Goal: Task Accomplishment & Management: Use online tool/utility

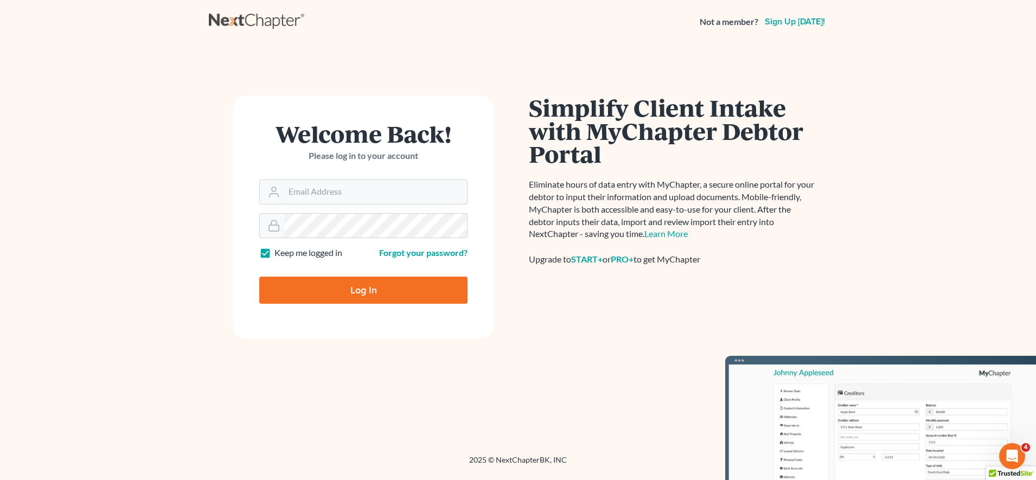
type input "[EMAIL_ADDRESS][DOMAIN_NAME]"
click at [396, 278] on input "Log In" at bounding box center [363, 289] width 208 height 27
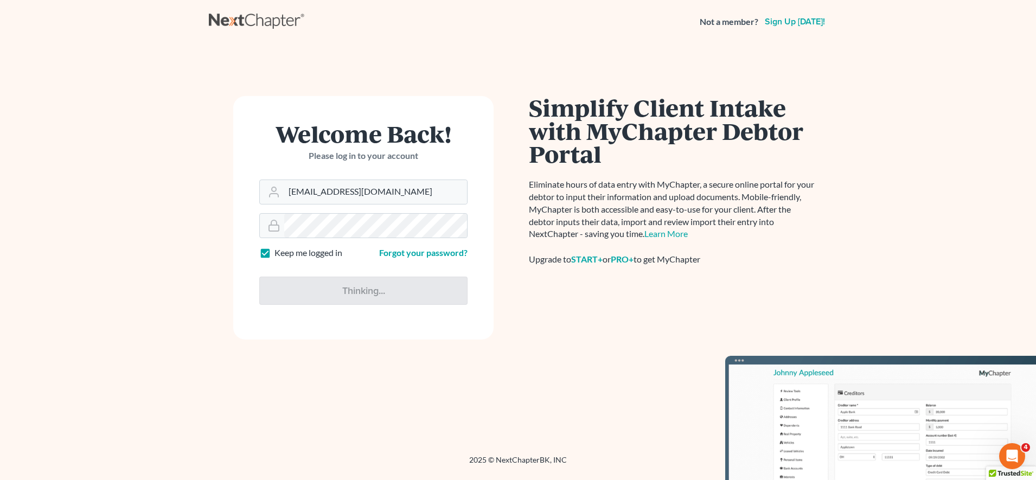
type input "Thinking..."
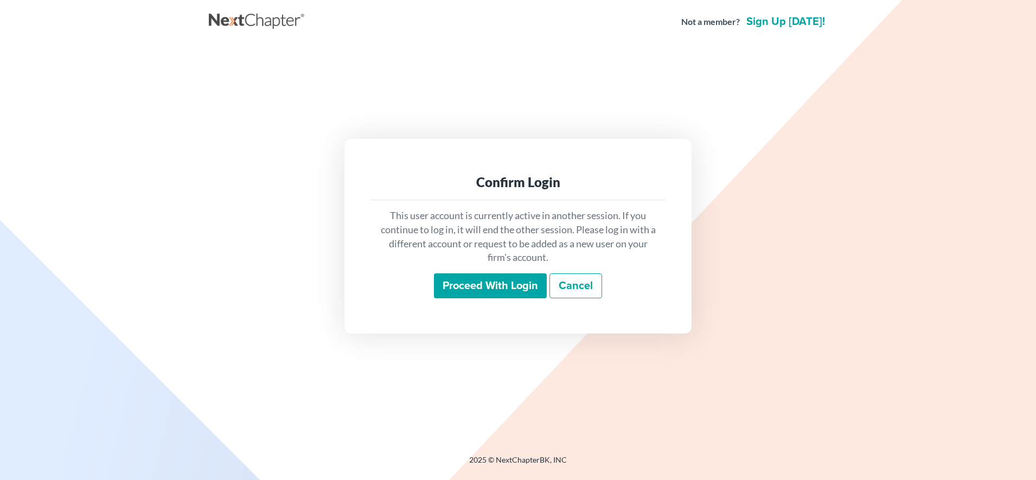
click at [485, 271] on div "This user account is currently active in another session. If you continue to lo…" at bounding box center [517, 253] width 295 height 107
click at [480, 299] on div "This user account is currently active in another session. If you continue to lo…" at bounding box center [517, 253] width 295 height 107
click at [480, 290] on input "Proceed with login" at bounding box center [490, 285] width 113 height 25
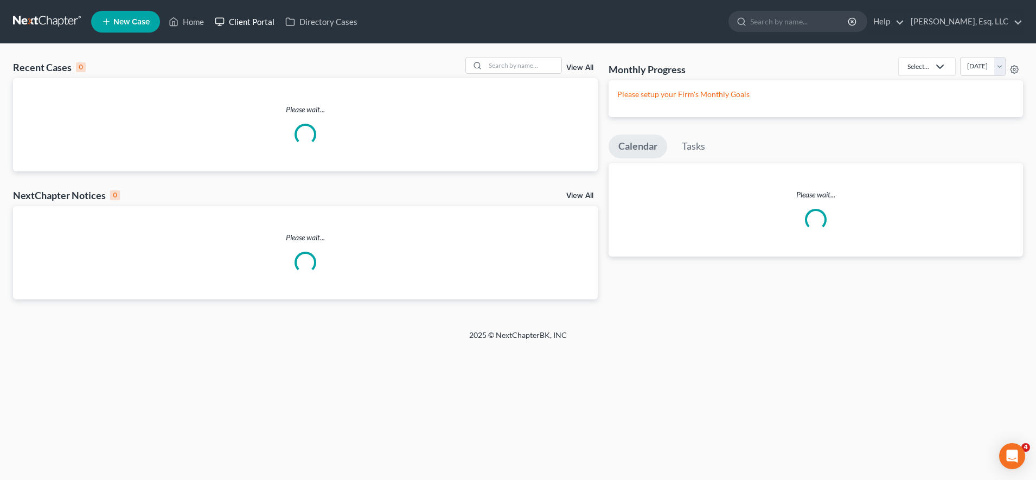
click at [259, 17] on link "Client Portal" at bounding box center [244, 22] width 70 height 20
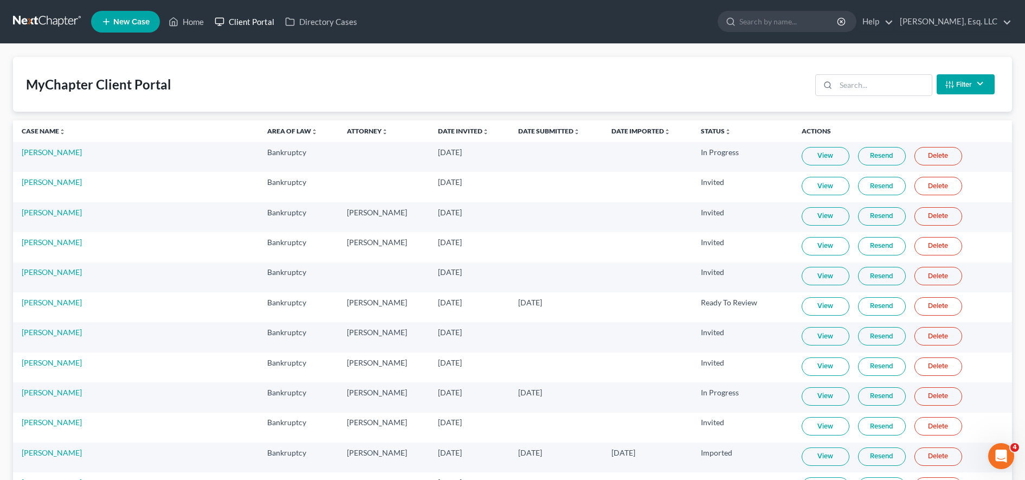
click at [261, 18] on link "Client Portal" at bounding box center [244, 22] width 70 height 20
click at [901, 88] on input "search" at bounding box center [884, 85] width 96 height 21
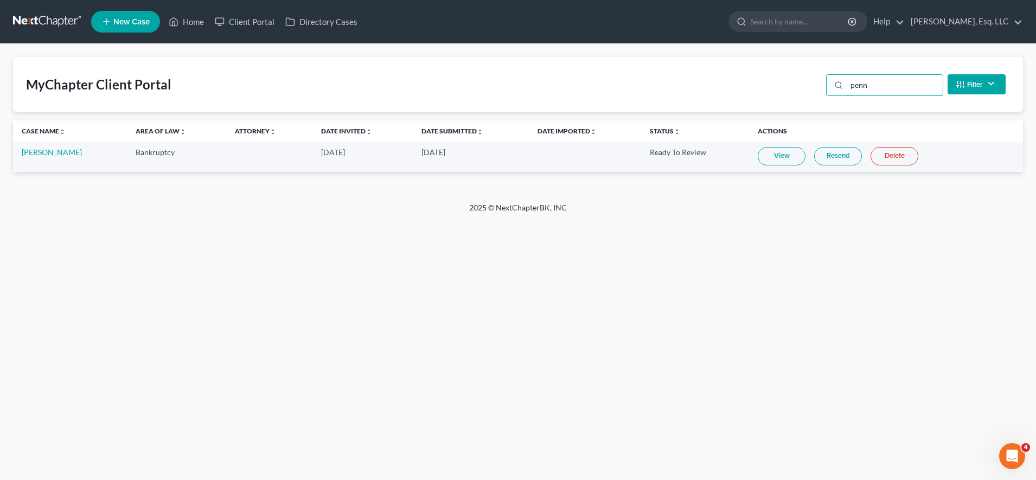
type input "penn"
click at [839, 152] on link "Resend" at bounding box center [838, 156] width 48 height 18
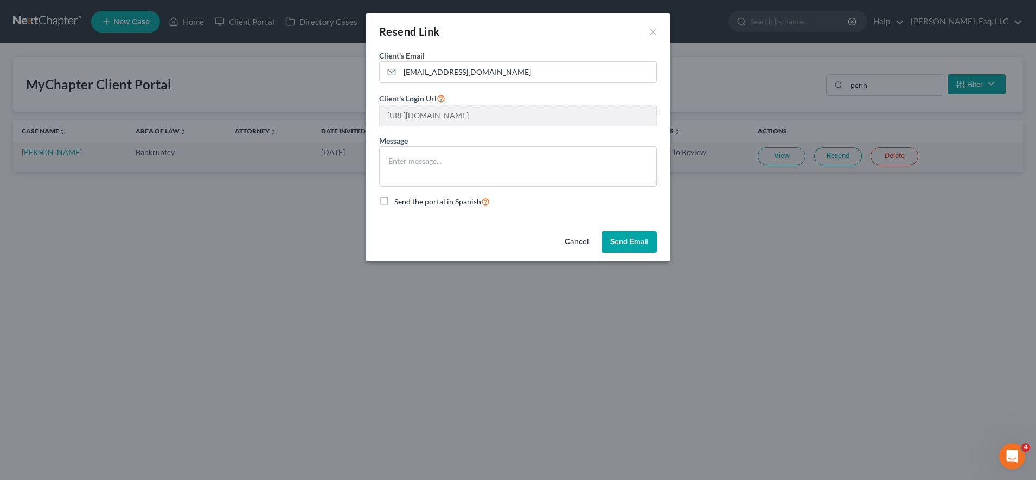
click at [638, 248] on button "Send Email" at bounding box center [628, 242] width 55 height 22
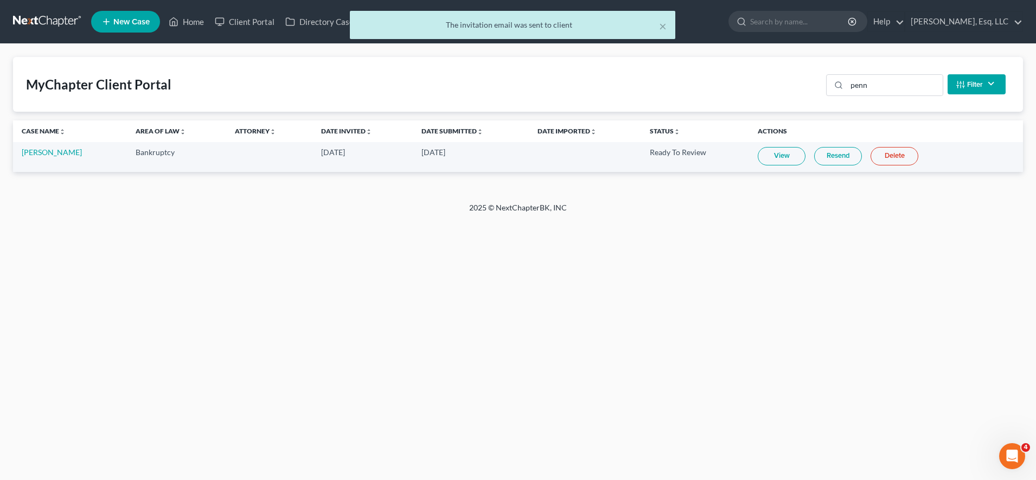
click at [814, 161] on link "Resend" at bounding box center [838, 156] width 48 height 18
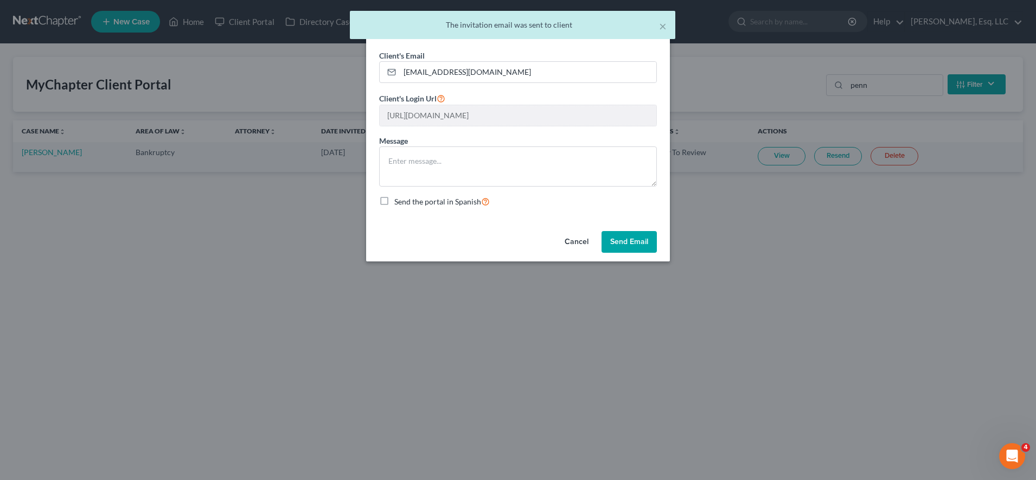
click at [625, 241] on button "Send Email" at bounding box center [628, 242] width 55 height 22
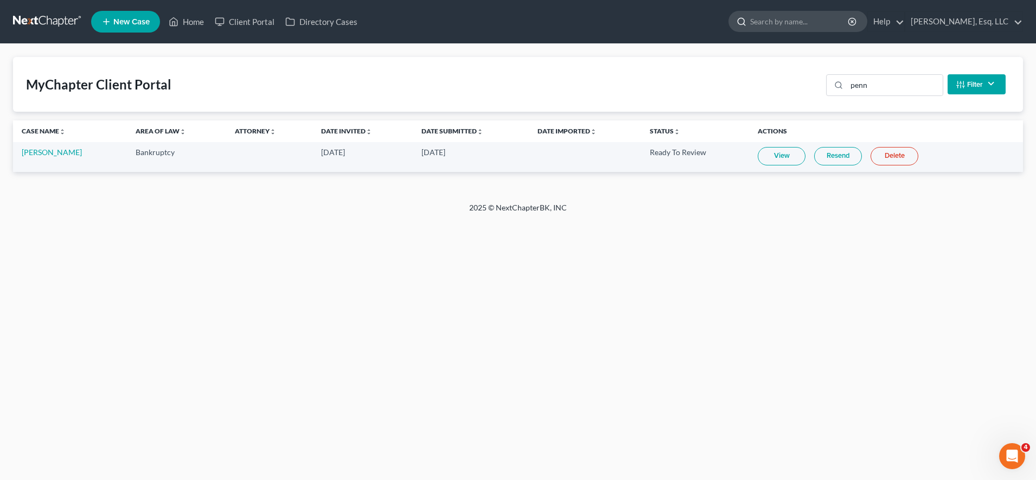
click at [780, 21] on input "search" at bounding box center [799, 21] width 99 height 20
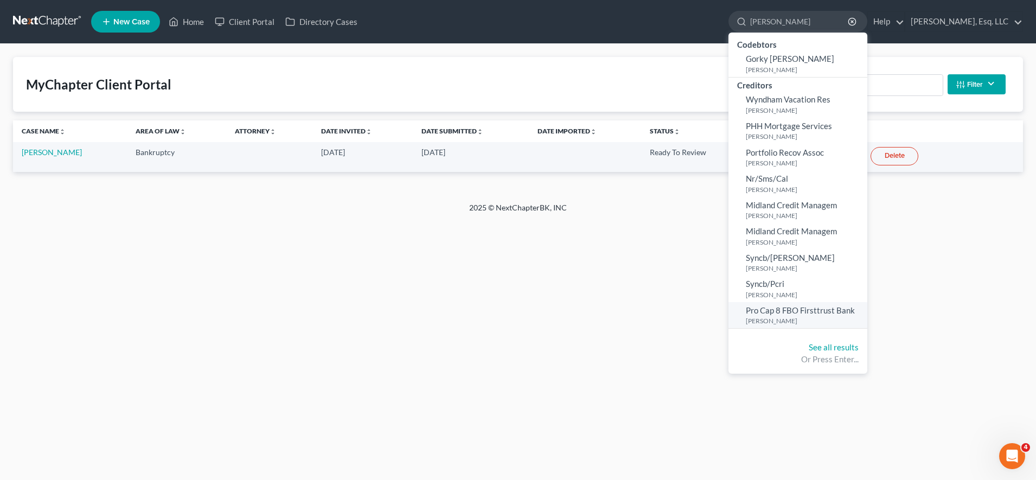
type input "[PERSON_NAME]"
click at [780, 307] on span "Pro Cap 8 FBO Firsttrust Bank" at bounding box center [799, 310] width 109 height 10
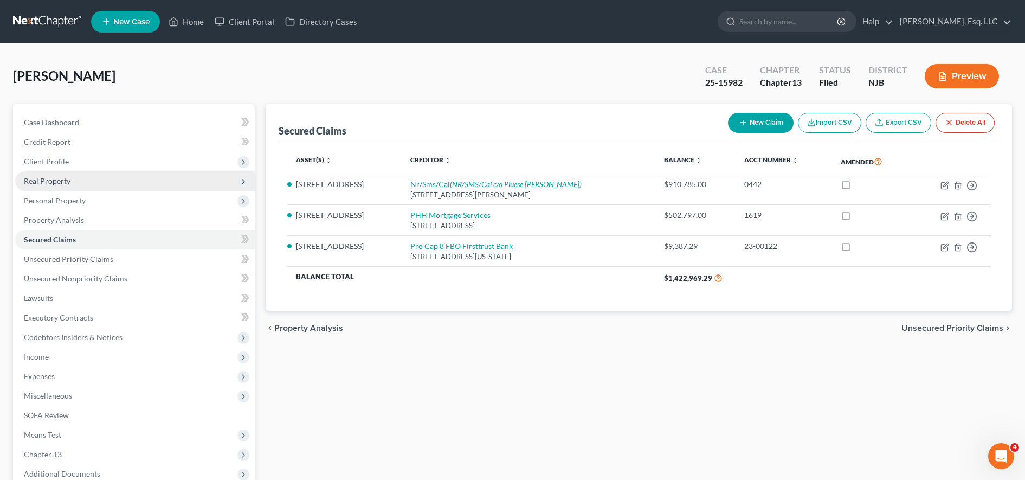
click at [76, 180] on span "Real Property" at bounding box center [135, 181] width 240 height 20
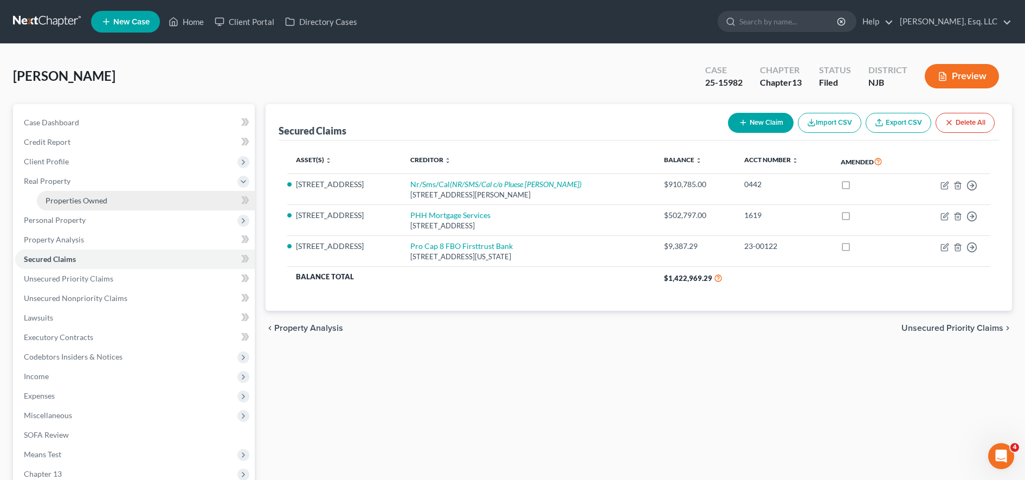
click at [91, 197] on span "Properties Owned" at bounding box center [77, 200] width 62 height 9
